Goal: Information Seeking & Learning: Compare options

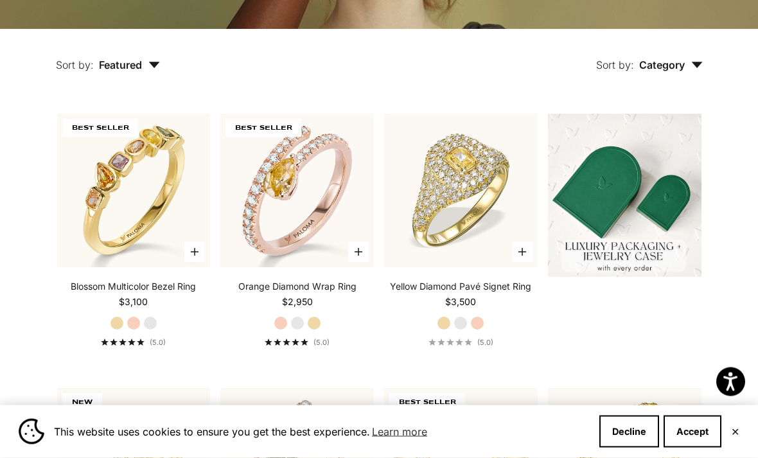
scroll to position [270, 0]
click at [322, 231] on video "#YellowGold\a#WhiteGold\a#RoseGold" at bounding box center [297, 190] width 169 height 169
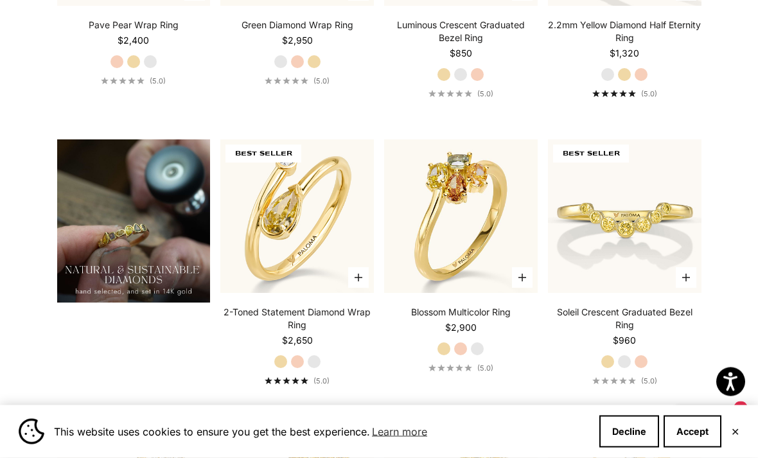
scroll to position [804, 0]
click at [346, 257] on video "#YellowGold\a#WhiteGold\a#RoseGold" at bounding box center [297, 216] width 169 height 169
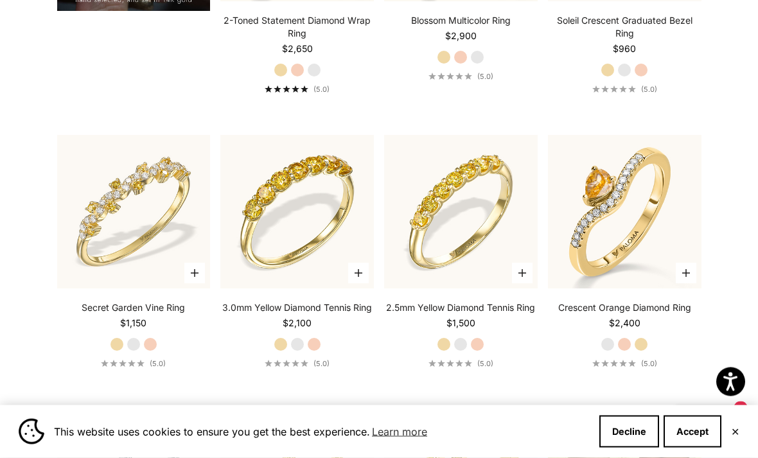
scroll to position [1098, 0]
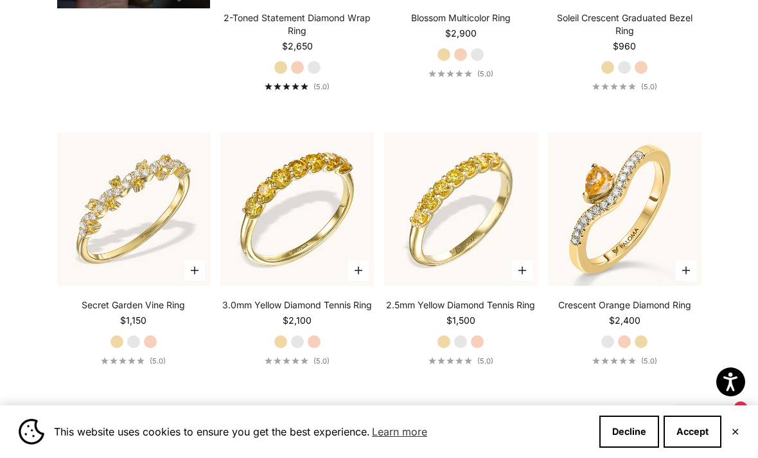
click at [661, 261] on img at bounding box center [624, 209] width 169 height 169
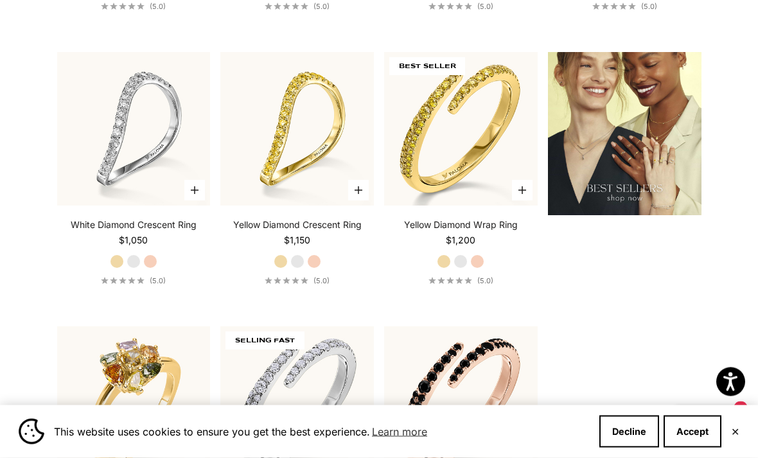
scroll to position [1444, 0]
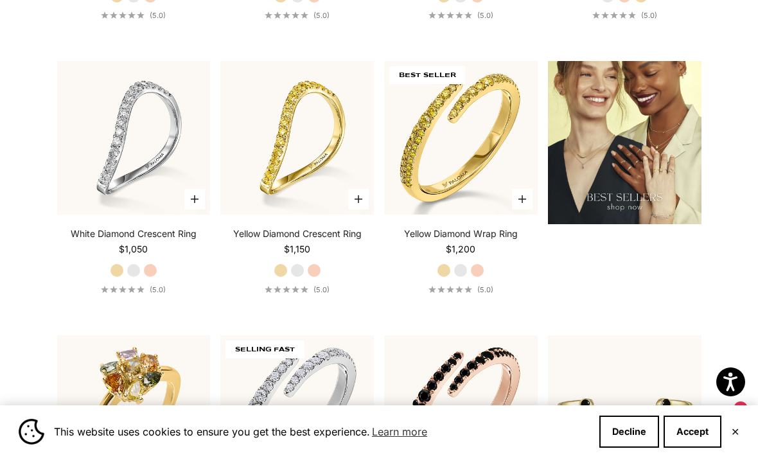
click at [194, 164] on img at bounding box center [133, 137] width 169 height 169
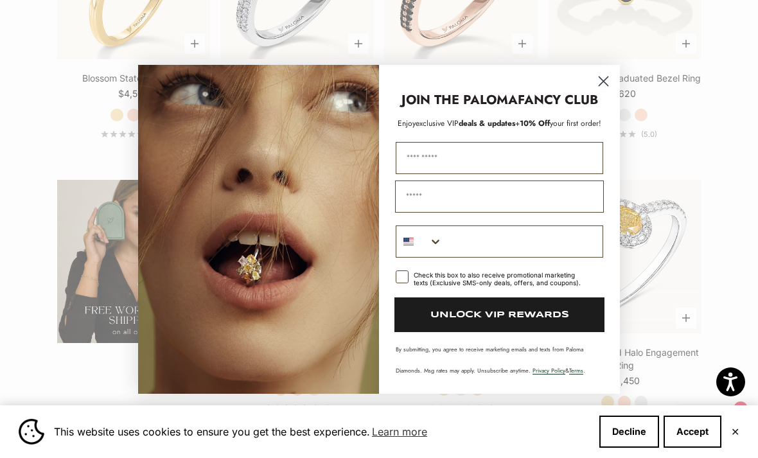
scroll to position [1897, 0]
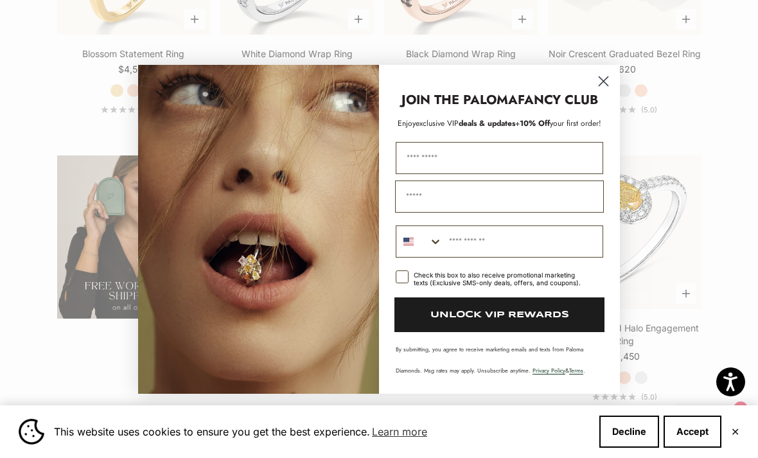
click at [602, 91] on circle "Close dialog" at bounding box center [603, 80] width 21 height 21
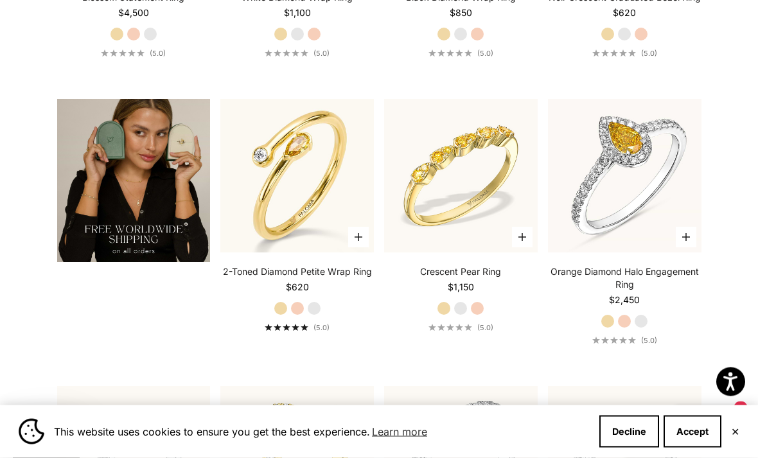
scroll to position [1954, 0]
click at [664, 204] on img at bounding box center [624, 175] width 169 height 169
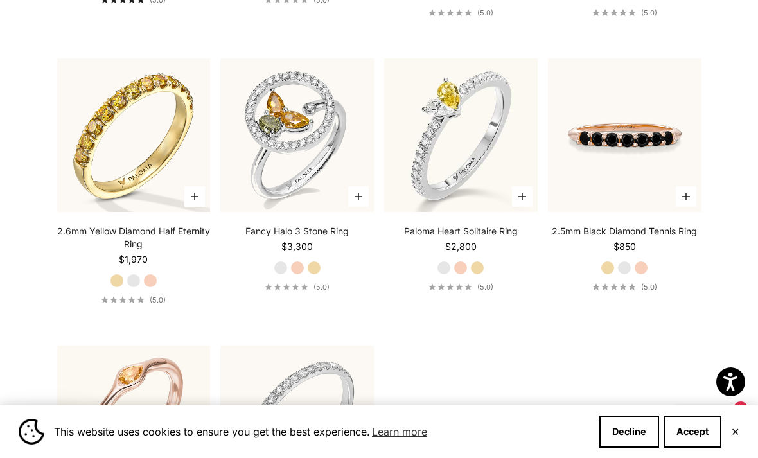
scroll to position [3142, 0]
click at [310, 157] on img at bounding box center [297, 134] width 169 height 169
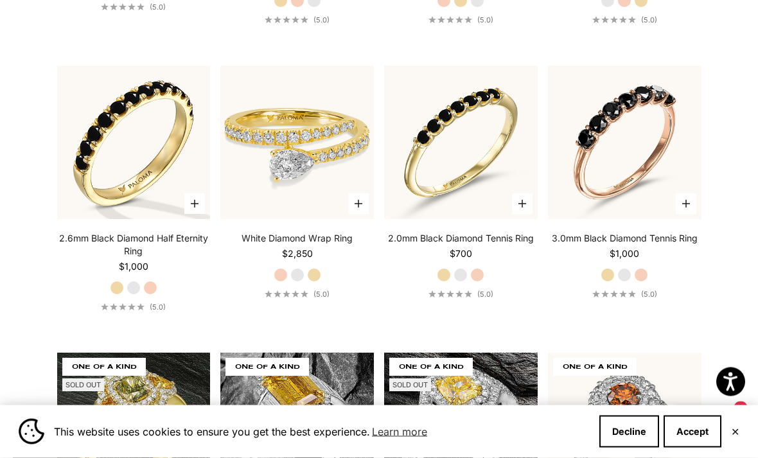
scroll to position [4281, 0]
click at [327, 156] on img at bounding box center [297, 142] width 169 height 169
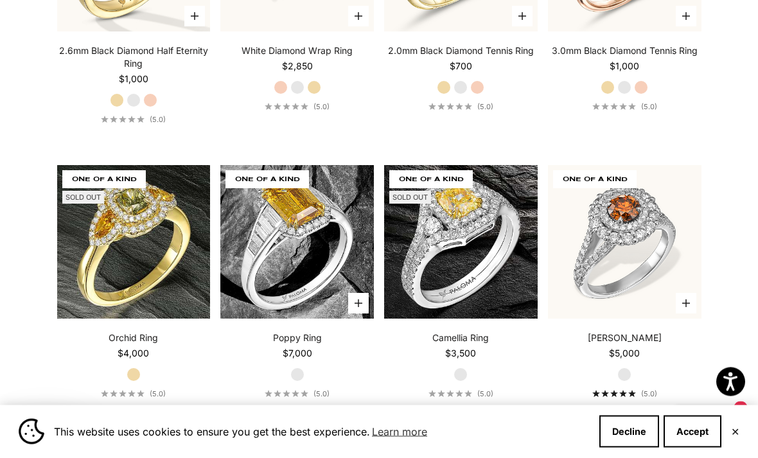
scroll to position [4469, 0]
click at [482, 277] on img at bounding box center [460, 241] width 169 height 169
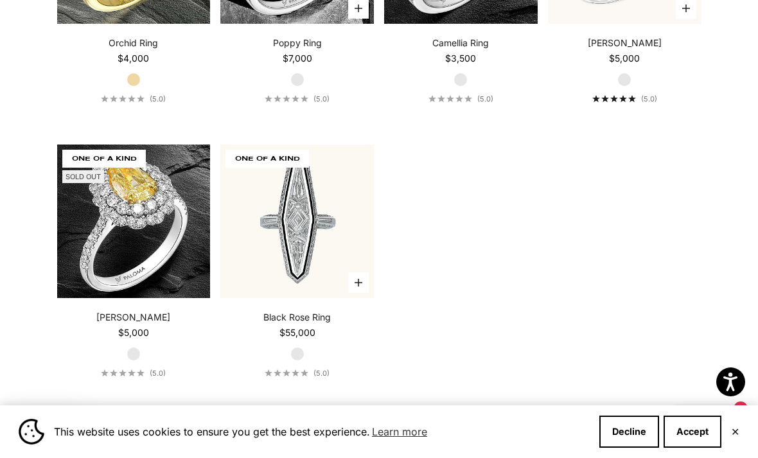
scroll to position [4766, 0]
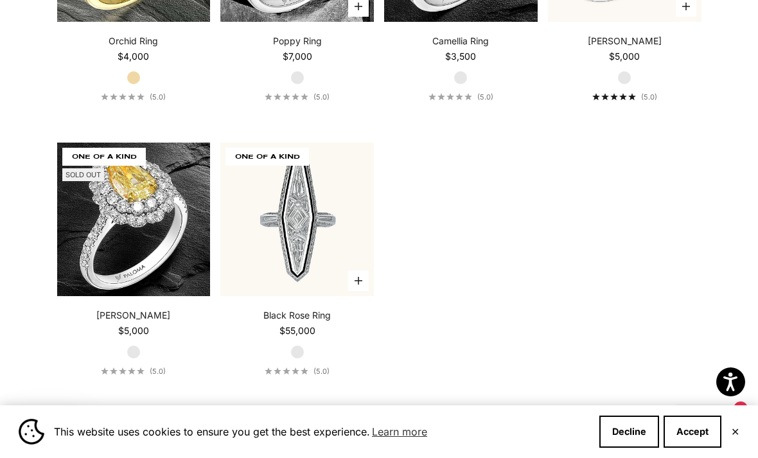
click at [159, 200] on video "#YellowGold\a#WhiteGold\a#RoseGold" at bounding box center [133, 219] width 169 height 169
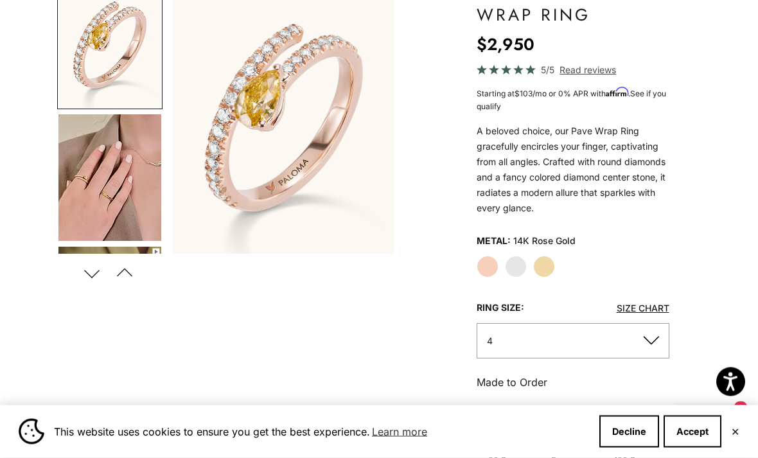
scroll to position [152, 0]
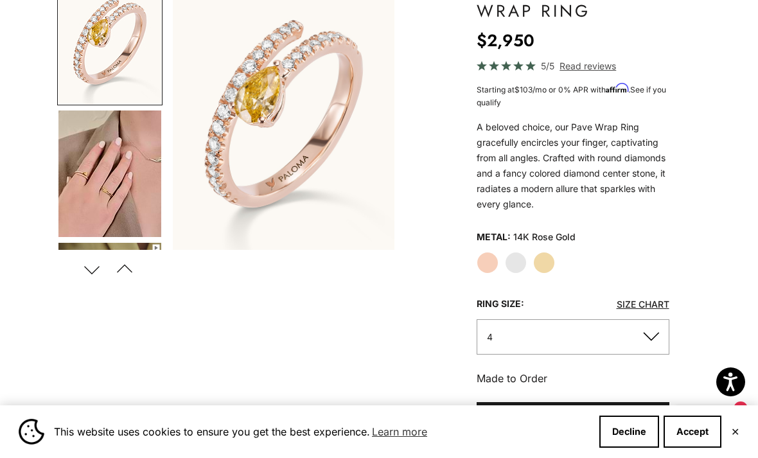
click at [546, 265] on label "Yellow Gold" at bounding box center [544, 263] width 22 height 22
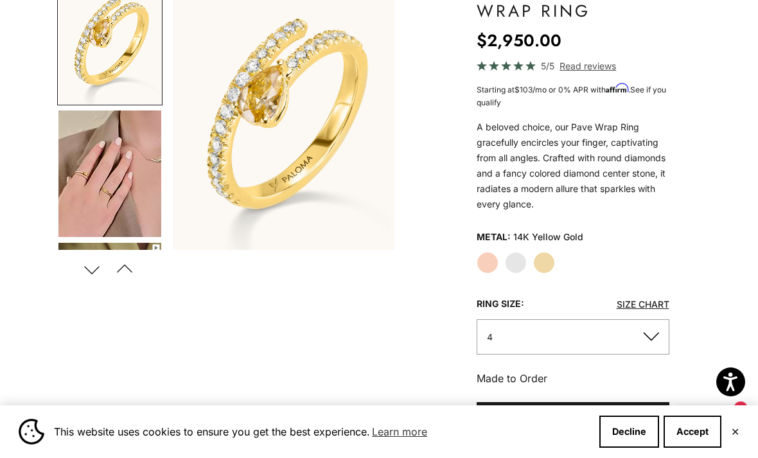
click at [510, 268] on label "White Gold" at bounding box center [516, 263] width 22 height 22
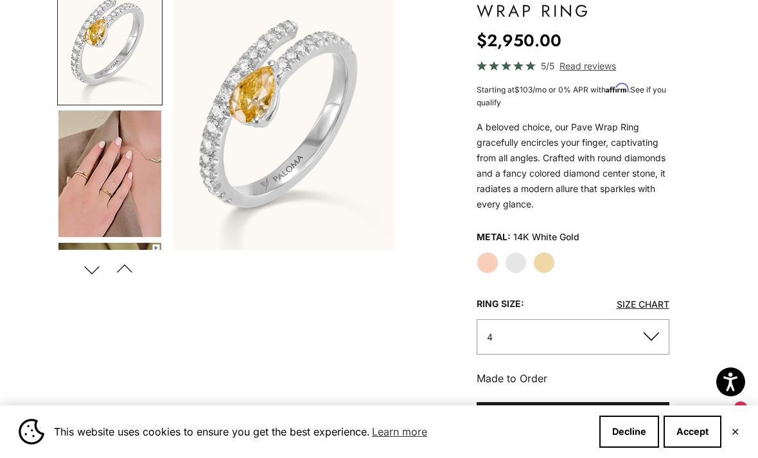
click at [483, 263] on label "Rose Gold" at bounding box center [487, 263] width 22 height 22
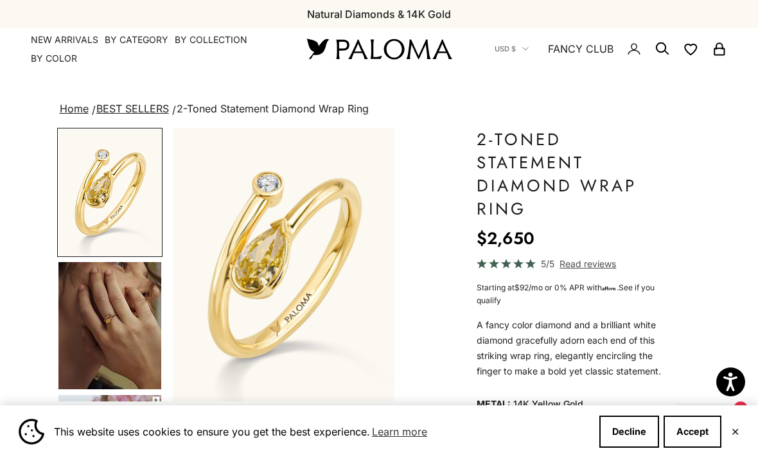
click at [125, 349] on img "Go to item 4" at bounding box center [109, 325] width 103 height 127
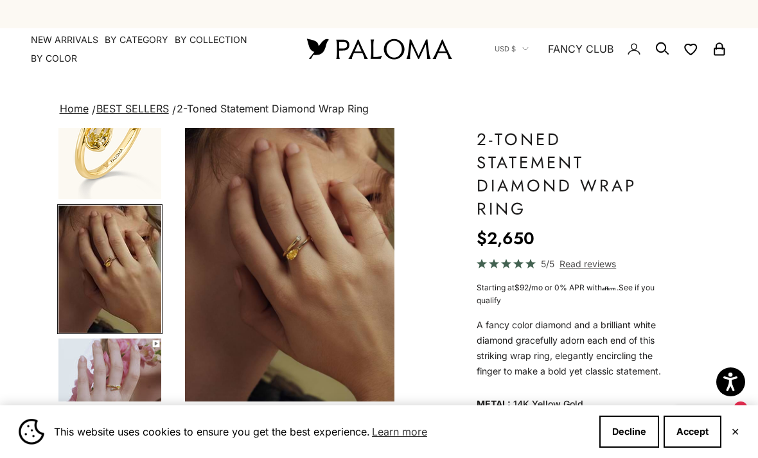
scroll to position [60, 0]
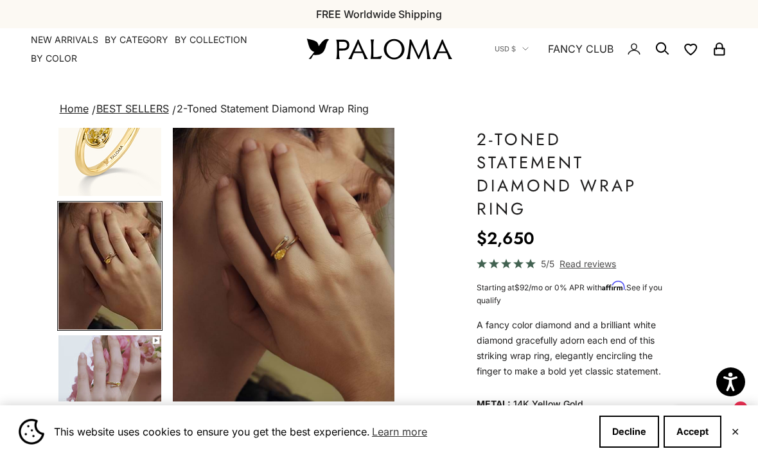
click at [136, 380] on img "Go to item 5" at bounding box center [109, 398] width 103 height 127
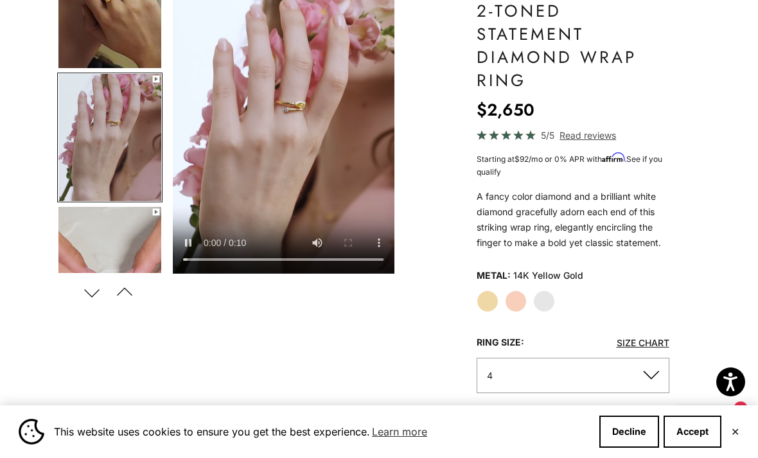
scroll to position [130, 0]
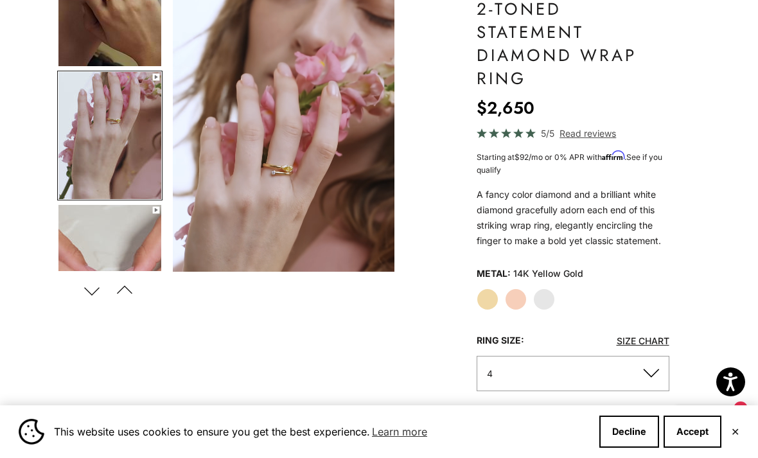
click at [497, 299] on label "Yellow Gold" at bounding box center [487, 299] width 22 height 22
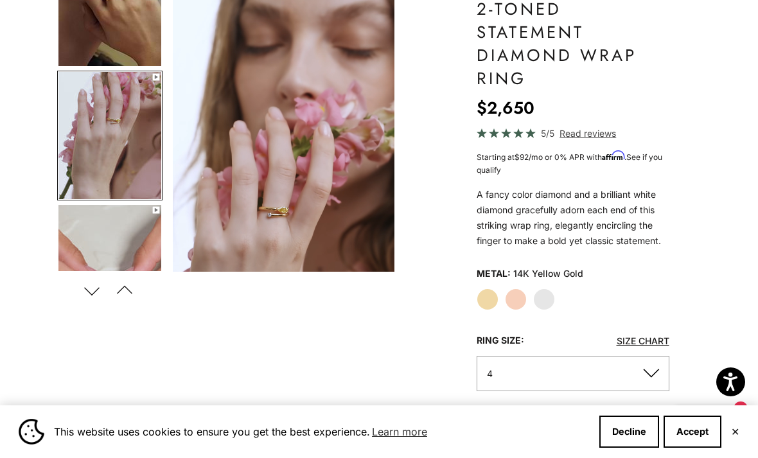
click at [525, 295] on label "Rose Gold" at bounding box center [516, 299] width 22 height 22
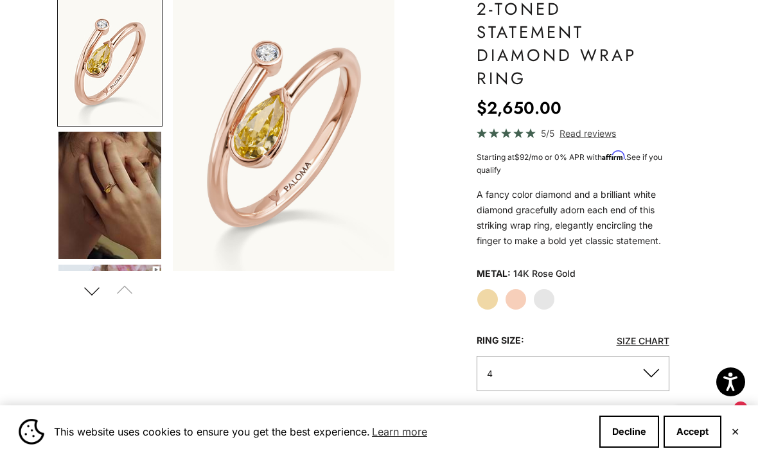
click at [542, 307] on label "White Gold" at bounding box center [544, 299] width 22 height 22
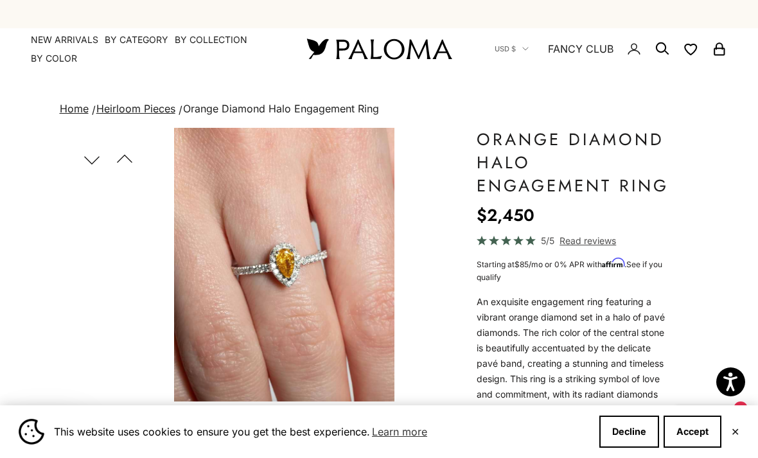
scroll to position [0, 1658]
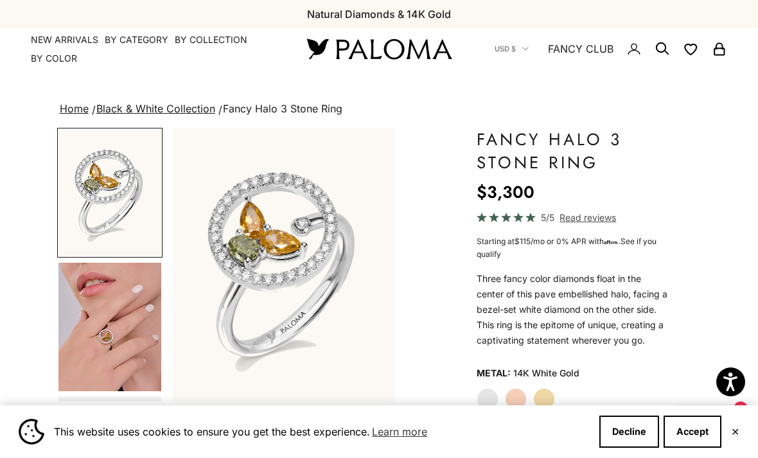
click at [125, 354] on img "Go to item 4" at bounding box center [109, 327] width 103 height 128
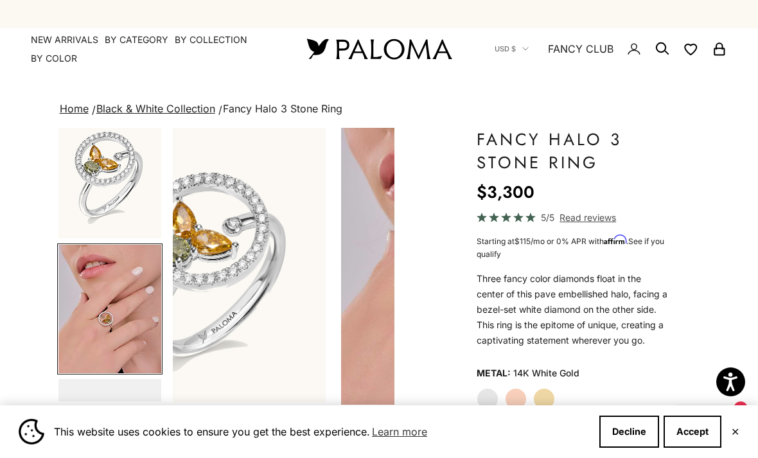
scroll to position [0, 237]
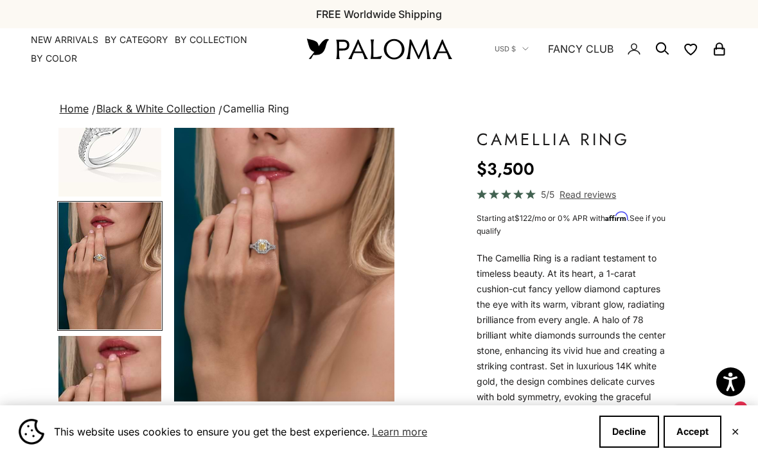
scroll to position [0, 711]
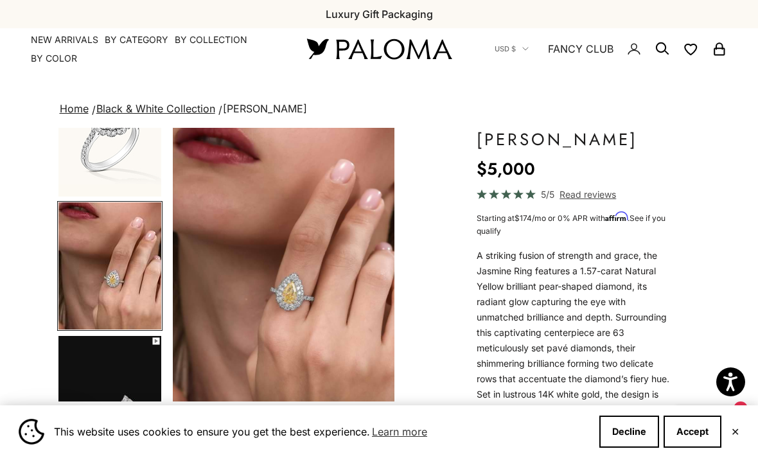
click at [135, 37] on summary "By Category" at bounding box center [137, 39] width 64 height 13
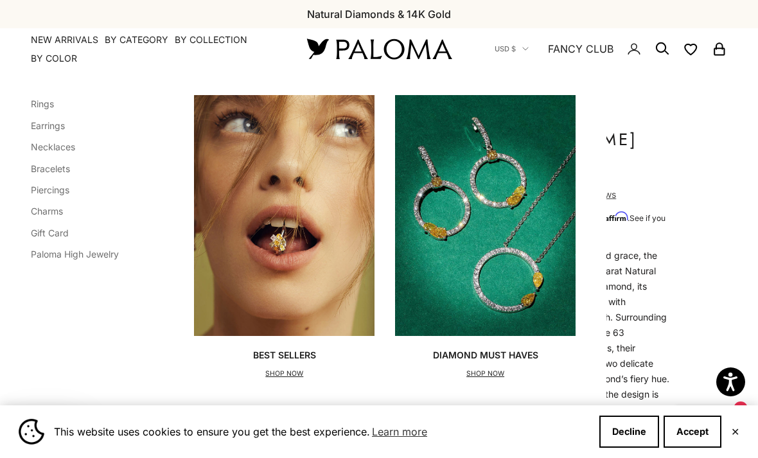
click at [49, 129] on link "Earrings" at bounding box center [48, 125] width 34 height 11
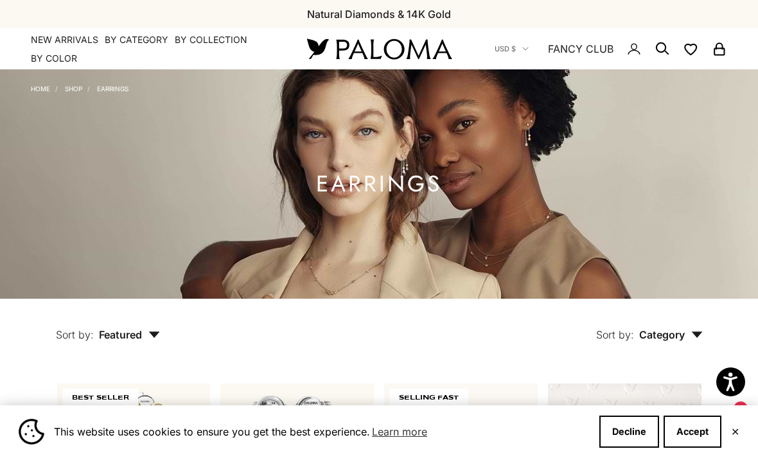
click at [46, 89] on link "Home" at bounding box center [40, 89] width 19 height 8
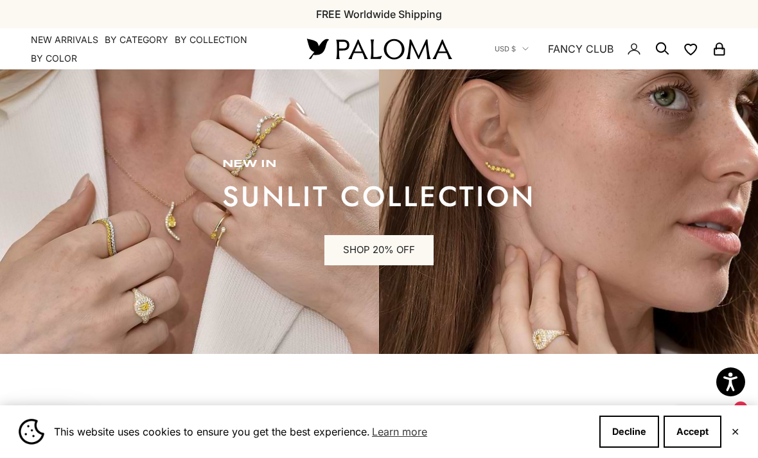
click at [128, 45] on summary "By Category" at bounding box center [137, 39] width 64 height 13
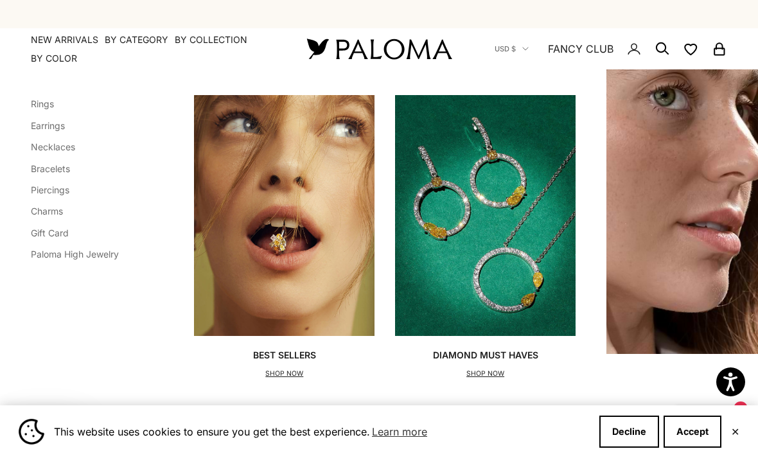
click at [53, 150] on link "Necklaces" at bounding box center [53, 146] width 44 height 11
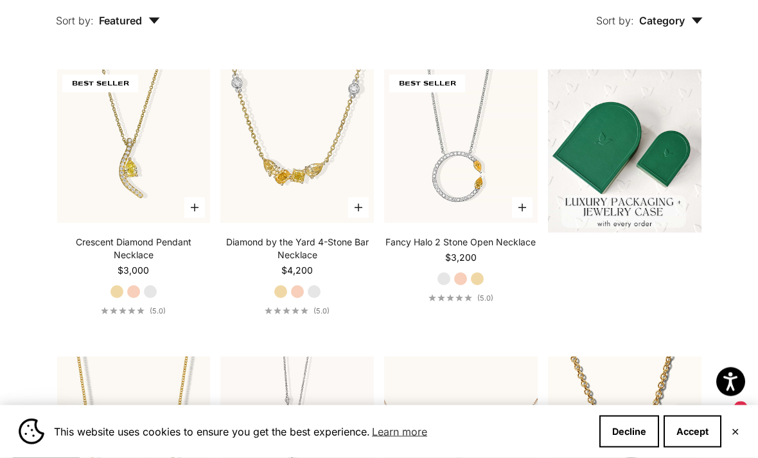
scroll to position [314, 0]
click at [325, 180] on video "#YellowGold\a#RoseGold\a#WhiteGold" at bounding box center [297, 146] width 169 height 169
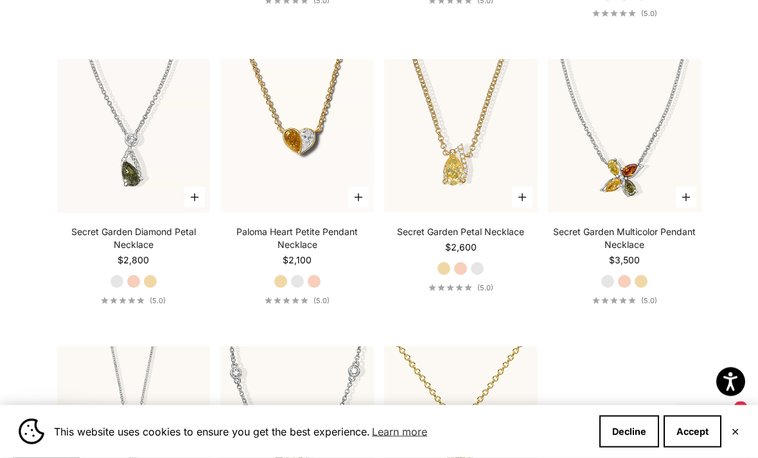
scroll to position [1184, 0]
click at [489, 186] on video "#YellowGold\a#RoseGold\a#WhiteGold" at bounding box center [460, 135] width 169 height 169
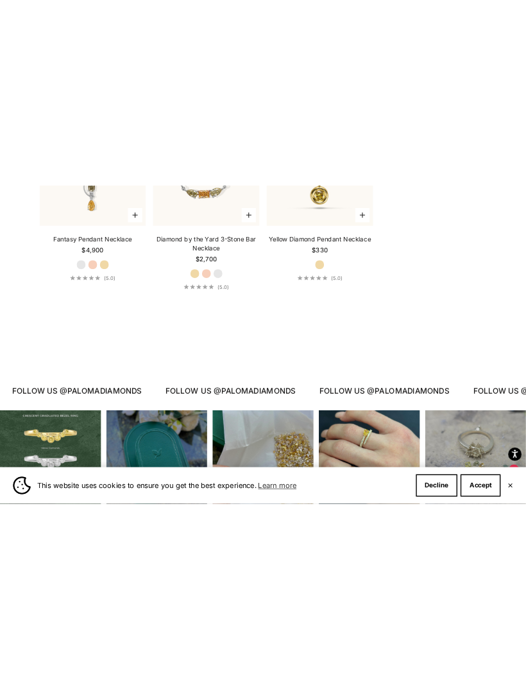
scroll to position [2051, 0]
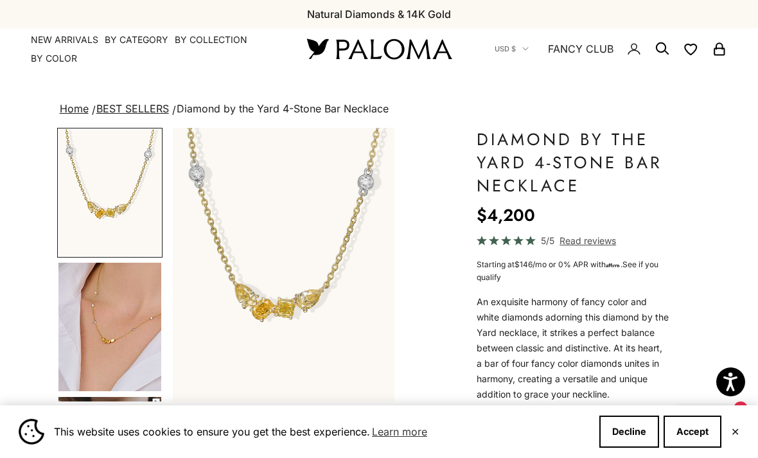
click at [130, 360] on img "Go to item 4" at bounding box center [109, 327] width 103 height 128
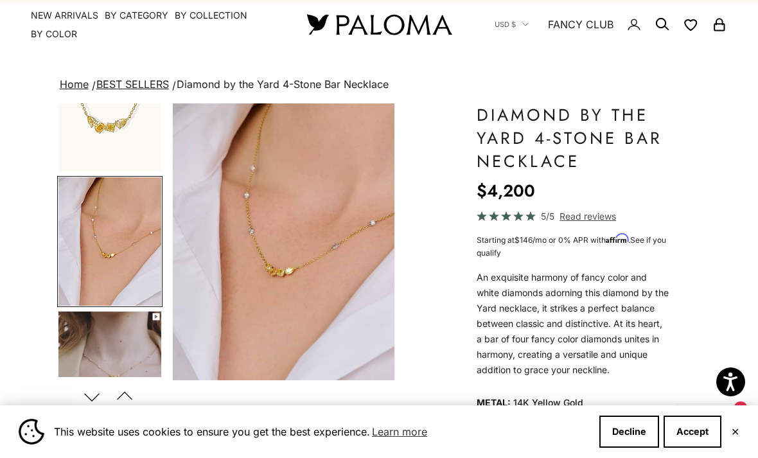
scroll to position [25, 0]
click at [134, 363] on img "Go to item 5" at bounding box center [109, 374] width 103 height 127
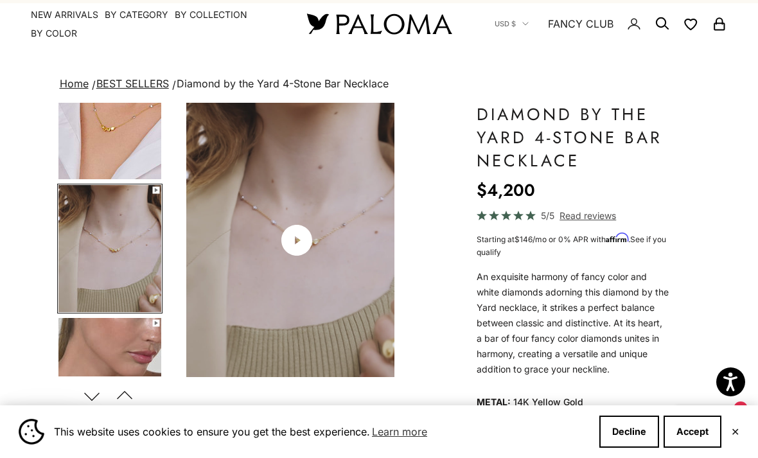
scroll to position [195, 0]
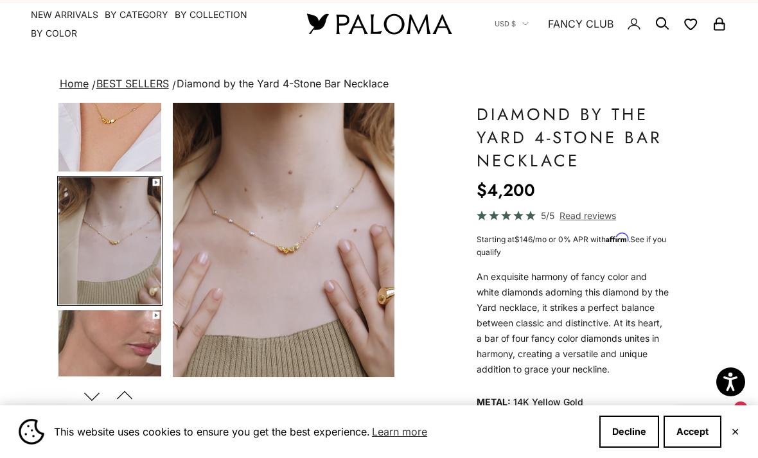
click at [325, 298] on video "#YellowGold\a#RoseGold\a#WhiteGold" at bounding box center [283, 240] width 221 height 274
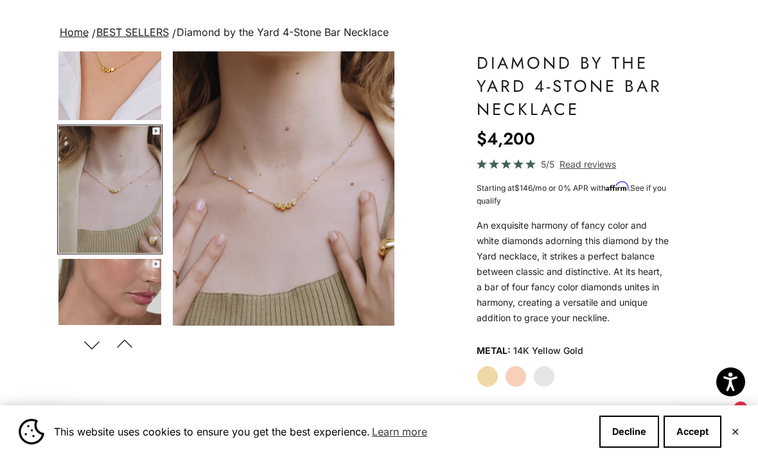
scroll to position [0, 0]
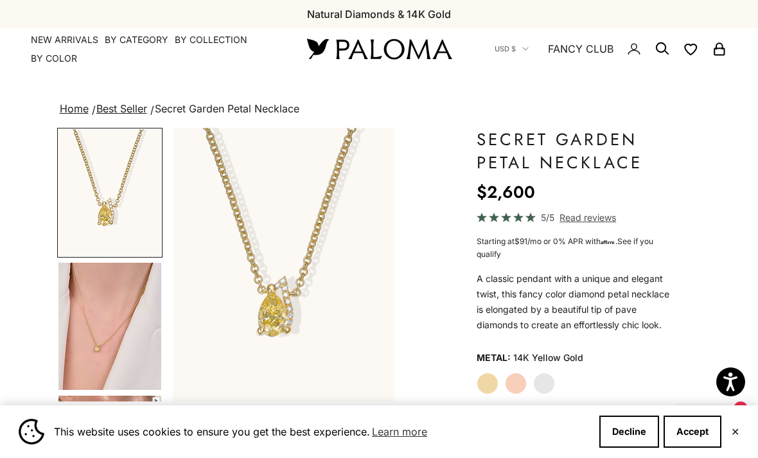
click at [129, 361] on img "Go to item 4" at bounding box center [109, 326] width 103 height 127
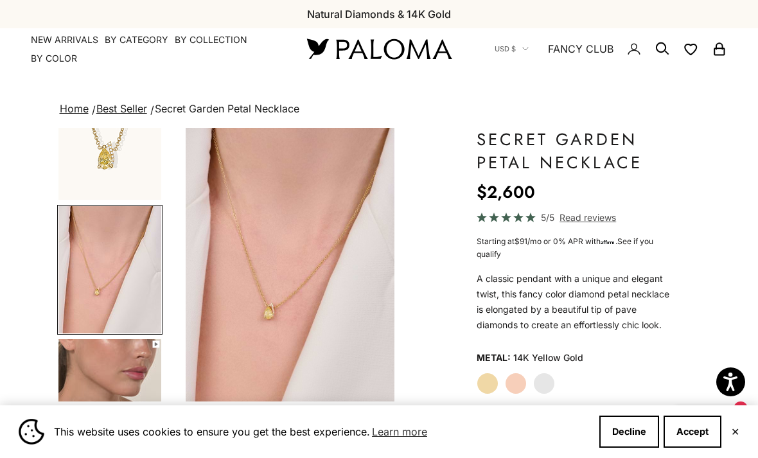
scroll to position [60, 0]
